Goal: Contribute content: Contribute content

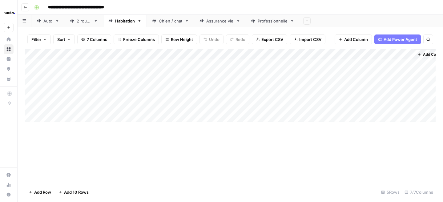
click at [308, 22] on icon "button" at bounding box center [306, 20] width 3 height 3
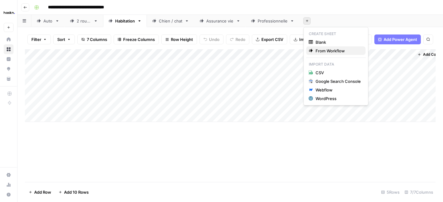
click at [320, 50] on span "From Workflow" at bounding box center [338, 51] width 45 height 6
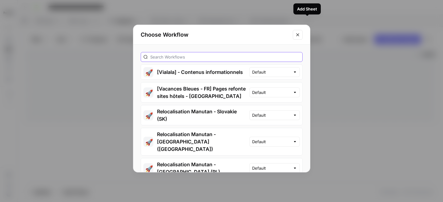
click at [270, 58] on input "text" at bounding box center [225, 57] width 150 height 6
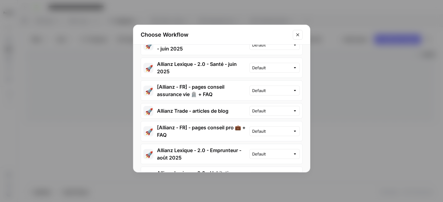
scroll to position [408, 0]
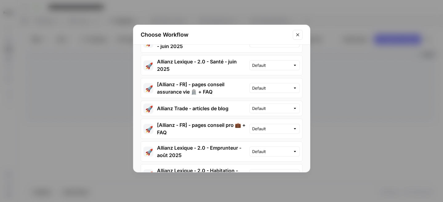
type input "allianz"
click at [297, 33] on icon "Close modal" at bounding box center [297, 34] width 5 height 5
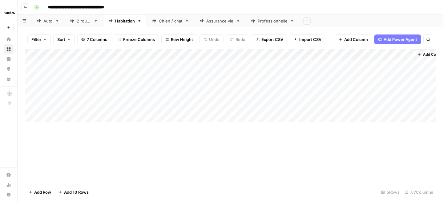
click at [27, 8] on icon "button" at bounding box center [25, 8] width 4 height 4
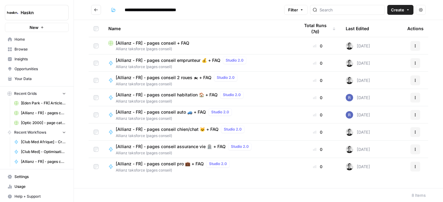
click at [201, 62] on span "[Allianz - FR] - pages conseil emprunteur 💰 + FAQ" at bounding box center [168, 60] width 105 height 6
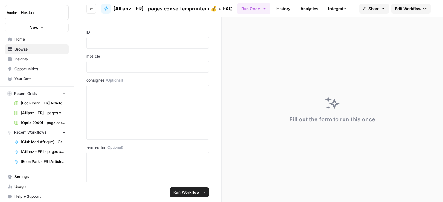
click at [92, 6] on button "Go back" at bounding box center [91, 9] width 10 height 10
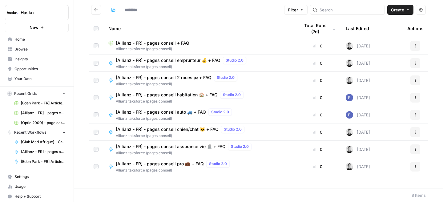
type input "**********"
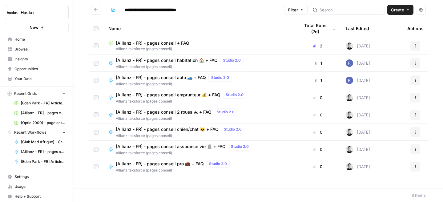
click at [181, 94] on span "[Allianz - FR] - pages conseil emprunteur 💰 + FAQ" at bounding box center [168, 95] width 105 height 6
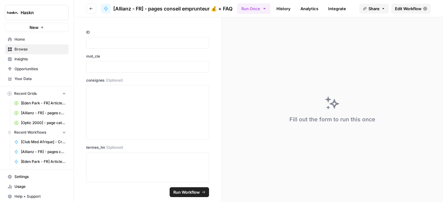
click at [87, 10] on button "Go back" at bounding box center [91, 9] width 10 height 10
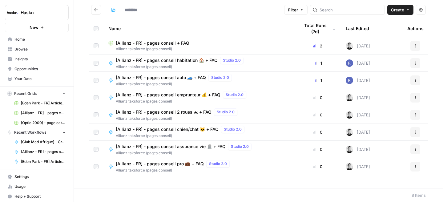
type input "**********"
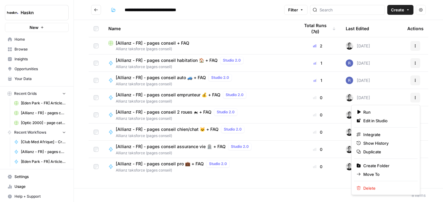
click at [418, 97] on button "Actions" at bounding box center [415, 98] width 10 height 10
click at [383, 152] on span "Duplicate" at bounding box center [387, 152] width 49 height 6
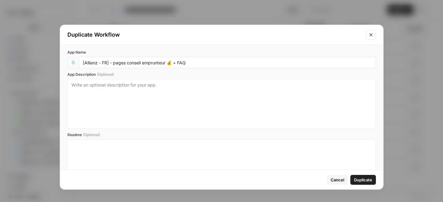
click at [155, 61] on input "[Allianz - FR] - pages conseil emprunteur 💰 + FAQ" at bounding box center [227, 63] width 289 height 6
click at [161, 60] on input "[Allianz - FR] - pages conseil retraite 💰 + FAQ" at bounding box center [227, 63] width 289 height 6
click at [215, 70] on div "App Name [Allianz - FR] - pages conseil retraite + FAQ App Description (Optiona…" at bounding box center [221, 122] width 323 height 155
click at [158, 64] on input "[Allianz - FR] - pages conseil retraite + FAQ" at bounding box center [227, 63] width 289 height 6
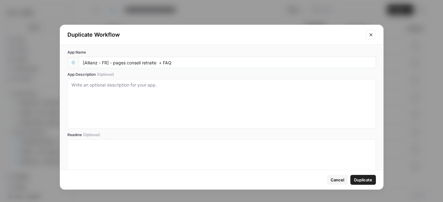
click at [273, 62] on input "[Allianz - FR] - pages conseil retraite + FAQ" at bounding box center [227, 63] width 289 height 6
click at [158, 63] on input "[Allianz - FR] - pages conseil retraite + FAQ" at bounding box center [227, 63] width 289 height 6
click at [159, 62] on input "[Allianz - FR] - pages conseil retraite + FAQ" at bounding box center [227, 63] width 289 height 6
type input "[Allianz - FR] - pages conseil retraite 👵🏻 + FAQ"
click at [366, 180] on span "Duplicate" at bounding box center [363, 180] width 18 height 6
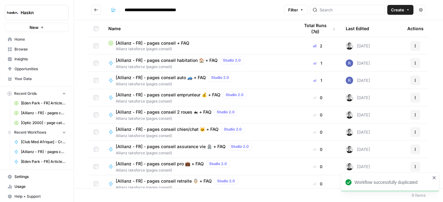
click at [162, 182] on span "[Allianz - FR] - pages conseil retraite 👵🏻 + FAQ" at bounding box center [164, 181] width 96 height 6
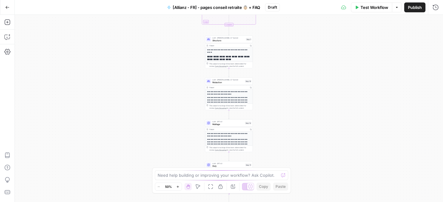
click at [233, 89] on div "Output Copy" at bounding box center [228, 88] width 47 height 4
click at [230, 98] on p "**********" at bounding box center [229, 106] width 44 height 18
click at [230, 83] on span "Rédaction" at bounding box center [227, 82] width 31 height 3
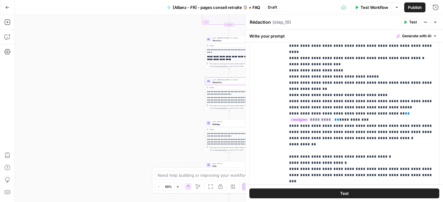
scroll to position [537, 0]
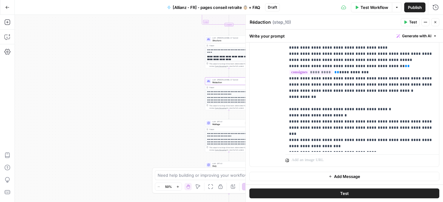
click at [434, 21] on icon "button" at bounding box center [435, 22] width 4 height 4
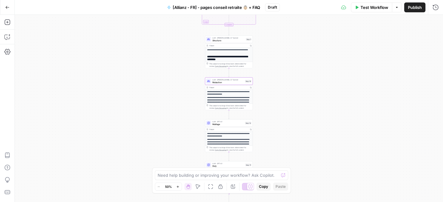
click at [237, 127] on div "LLM · GPT-4.1 Maillage Step 12 Copy step Delete step Add Note Test" at bounding box center [229, 122] width 48 height 7
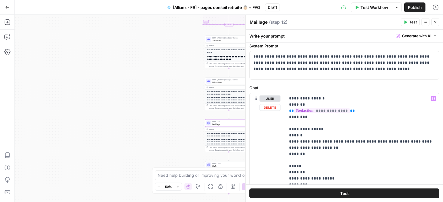
scroll to position [20, 0]
drag, startPoint x: 321, startPoint y: 146, endPoint x: 287, endPoint y: 143, distance: 34.2
click at [287, 143] on div "**********" at bounding box center [362, 206] width 154 height 227
paste div
drag, startPoint x: 310, startPoint y: 171, endPoint x: 339, endPoint y: 171, distance: 29.6
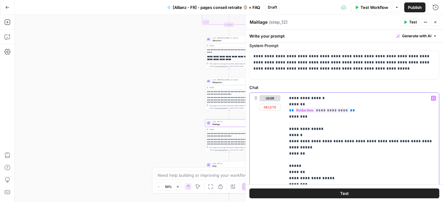
click at [339, 171] on p "**********" at bounding box center [362, 202] width 146 height 215
click at [409, 12] on button "Publish" at bounding box center [414, 7] width 21 height 10
click at [438, 21] on button "Close" at bounding box center [435, 22] width 8 height 8
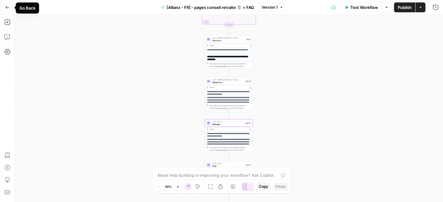
click at [4, 6] on button "Go Back" at bounding box center [7, 7] width 11 height 11
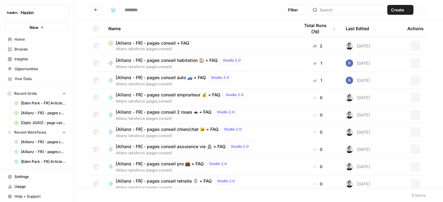
type input "**********"
click at [162, 44] on span "[Allianz - FR] - pages conseil + FAQ" at bounding box center [153, 43] width 74 height 6
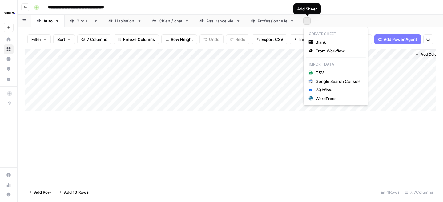
click at [309, 22] on button "Add Sheet" at bounding box center [306, 20] width 7 height 7
click at [313, 50] on div "From Workflow" at bounding box center [336, 51] width 54 height 6
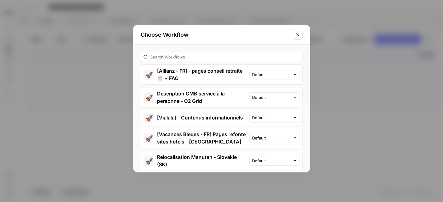
click at [185, 76] on button "🚀 [Allianz - FR] - pages conseil retraite 👵🏻 + FAQ" at bounding box center [195, 75] width 108 height 20
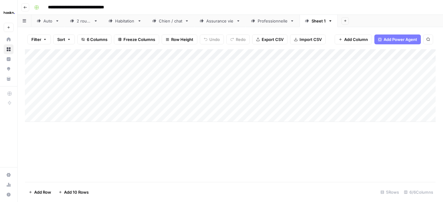
click at [333, 21] on link "Sheet 1" at bounding box center [319, 21] width 38 height 12
click at [330, 22] on icon "button" at bounding box center [330, 21] width 4 height 4
click at [337, 34] on icon "button" at bounding box center [335, 32] width 4 height 4
click at [320, 22] on input "*******" at bounding box center [319, 21] width 15 height 8
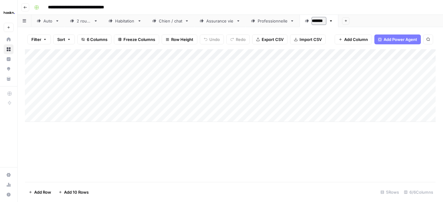
type input "*"
type input "********"
drag, startPoint x: 136, startPoint y: 56, endPoint x: 69, endPoint y: 57, distance: 66.5
click at [69, 57] on div "Add Column" at bounding box center [230, 85] width 411 height 73
click at [122, 66] on div "Add Column" at bounding box center [230, 85] width 411 height 73
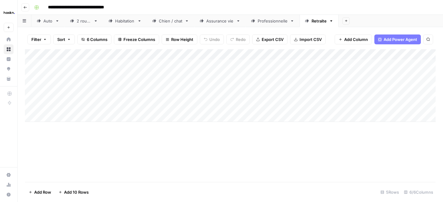
click at [122, 66] on div "Add Column" at bounding box center [230, 85] width 411 height 73
type textarea "**********"
click at [61, 66] on div "Add Column" at bounding box center [230, 85] width 411 height 73
type textarea "***"
click at [117, 114] on div "Add Column" at bounding box center [230, 85] width 411 height 73
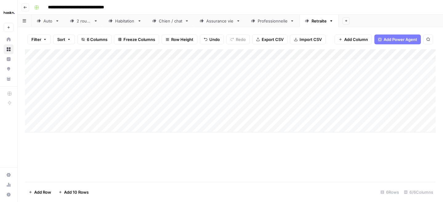
click at [347, 65] on div "Add Column" at bounding box center [230, 90] width 411 height 83
click at [352, 60] on div "**********" at bounding box center [392, 64] width 99 height 11
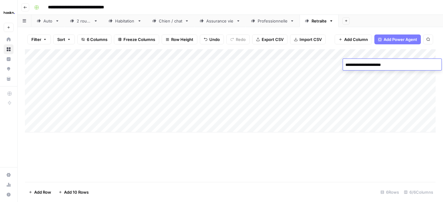
click at [352, 62] on textarea "**********" at bounding box center [392, 65] width 99 height 9
paste textarea "**********"
type textarea "**********"
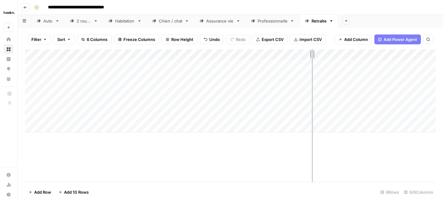
drag, startPoint x: 344, startPoint y: 54, endPoint x: 312, endPoint y: 54, distance: 32.0
click at [312, 54] on div "Add Column" at bounding box center [230, 90] width 411 height 83
drag, startPoint x: 254, startPoint y: 55, endPoint x: 209, endPoint y: 55, distance: 45.6
click at [209, 55] on div "Add Column" at bounding box center [230, 90] width 411 height 83
click at [249, 63] on div "Add Column" at bounding box center [230, 90] width 411 height 83
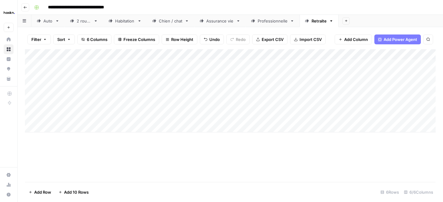
click at [249, 63] on div "Add Column" at bounding box center [230, 90] width 411 height 83
type textarea "**********"
click at [343, 65] on div "Add Column" at bounding box center [230, 90] width 411 height 83
click at [240, 99] on div "Add Column" at bounding box center [230, 90] width 411 height 83
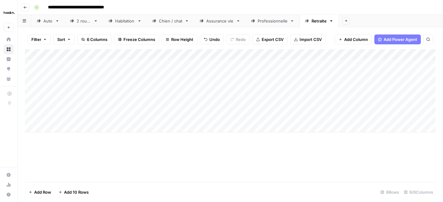
click at [411, 67] on div "Add Column" at bounding box center [230, 90] width 411 height 83
drag, startPoint x: 405, startPoint y: 51, endPoint x: 341, endPoint y: 51, distance: 64.0
click at [341, 51] on div "Add Column" at bounding box center [230, 90] width 411 height 83
